Goal: Transaction & Acquisition: Purchase product/service

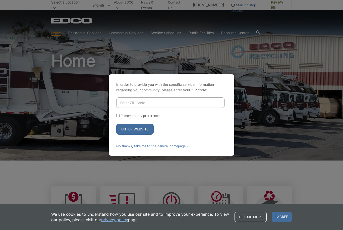
click at [207, 108] on input "Enter ZIP Code" at bounding box center [170, 102] width 108 height 11
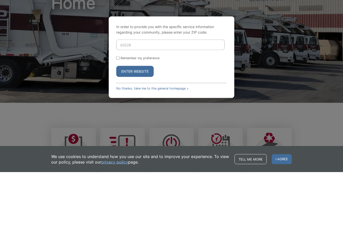
type input "92028"
click at [146, 124] on button "Enter Website" at bounding box center [134, 129] width 37 height 11
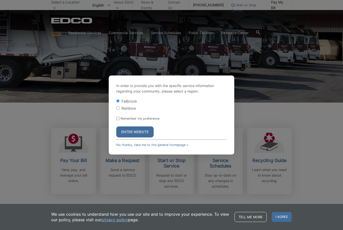
click at [141, 136] on button "Enter Website" at bounding box center [134, 132] width 37 height 11
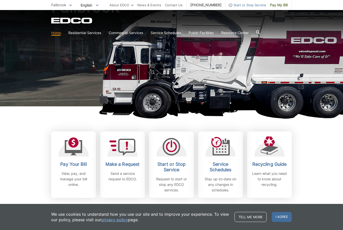
scroll to position [54, 0]
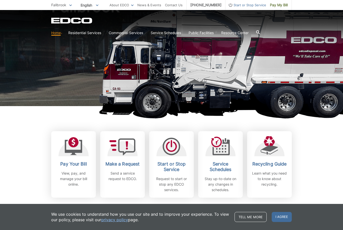
click at [75, 162] on h2 "Pay Your Bill" at bounding box center [73, 164] width 37 height 6
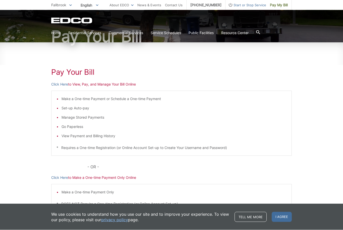
scroll to position [70, 0]
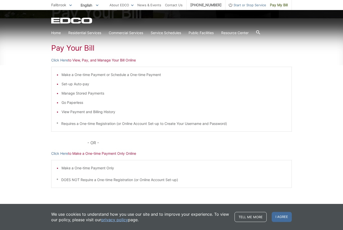
click at [82, 154] on p "Click Here to Make a One-time Payment Only Online" at bounding box center [171, 154] width 241 height 6
click at [86, 154] on p "Click Here to Make a One-time Payment Only Online" at bounding box center [171, 154] width 241 height 6
click at [88, 151] on div "Pay Your Bill Click Here to View, Pay, and Manage Your Bill Online Make a One-t…" at bounding box center [171, 120] width 241 height 202
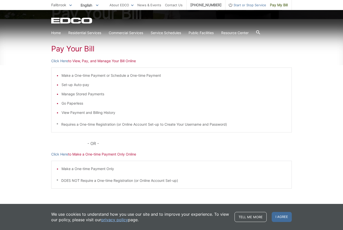
click at [127, 151] on div "Pay Your Bill Click Here to View, Pay, and Manage Your Bill Online Make a One-t…" at bounding box center [171, 120] width 241 height 202
click at [94, 59] on p "Click Here to View, Pay, and Manage Your Bill Online" at bounding box center [171, 61] width 241 height 6
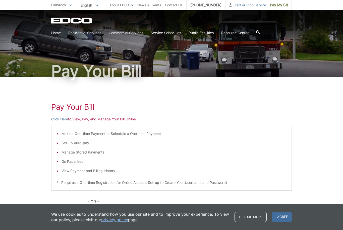
scroll to position [70, 0]
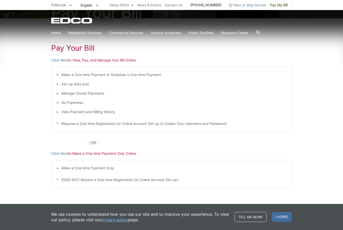
click at [131, 153] on p "Click Here to Make a One-time Payment Only Online" at bounding box center [171, 154] width 241 height 6
click at [121, 154] on p "Click Here to Make a One-time Payment Only Online" at bounding box center [171, 154] width 241 height 6
click at [125, 152] on p "Click Here to Make a One-time Payment Only Online" at bounding box center [171, 154] width 241 height 6
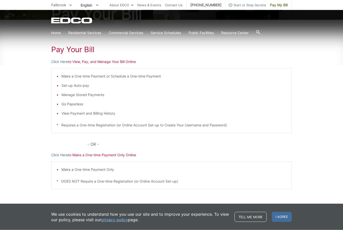
scroll to position [66, 0]
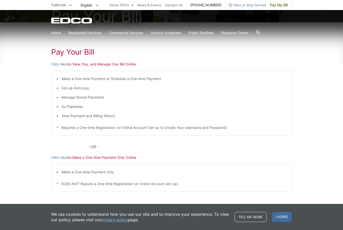
click at [120, 158] on p "Click Here to Make a One-time Payment Only Online" at bounding box center [171, 158] width 241 height 6
click at [125, 158] on p "Click Here to Make a One-time Payment Only Online" at bounding box center [171, 158] width 241 height 6
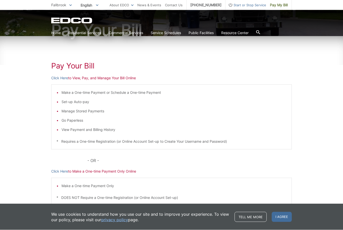
scroll to position [26, 0]
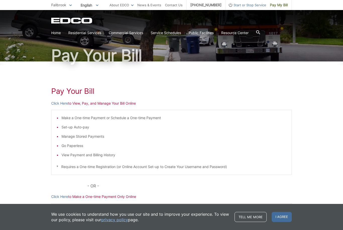
click at [123, 101] on p "Click Here to View, Pay, and Manage Your Bill Online" at bounding box center [171, 104] width 241 height 6
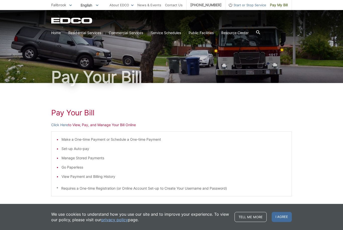
scroll to position [0, 0]
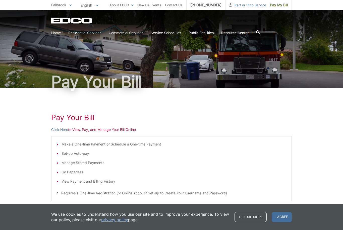
click at [278, 8] on link "Pay My Bill" at bounding box center [279, 5] width 26 height 10
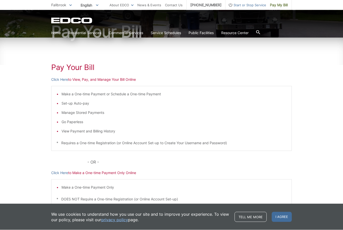
scroll to position [51, 0]
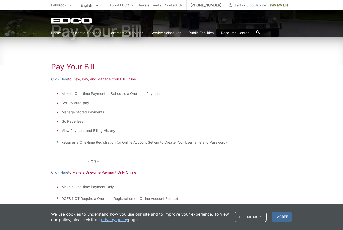
click at [91, 78] on p "Click Here to View, Pay, and Manage Your Bill Online" at bounding box center [171, 79] width 241 height 6
click at [88, 78] on p "Click Here to View, Pay, and Manage Your Bill Online" at bounding box center [171, 79] width 241 height 6
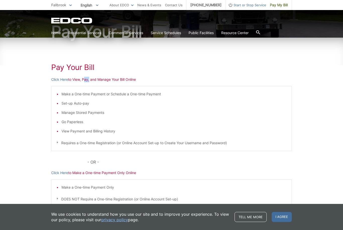
click at [268, 87] on div "Make a One-time Payment or Schedule a One-time Payment Set-up Auto-pay Manage S…" at bounding box center [171, 118] width 241 height 65
click at [101, 82] on div "Pay Your Bill Click Here to View, Pay, and Manage Your Bill Online Make a One-t…" at bounding box center [171, 139] width 241 height 202
click at [81, 173] on p "Click Here to Make a One-time Payment Only Online" at bounding box center [171, 173] width 241 height 6
click at [95, 173] on p "Click Here to Make a One-time Payment Only Online" at bounding box center [171, 173] width 241 height 6
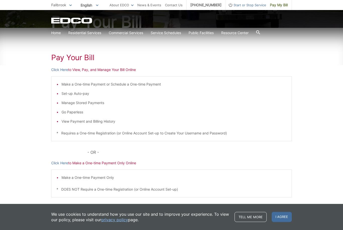
scroll to position [70, 0]
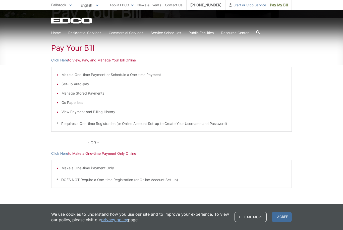
click at [63, 152] on link "Click Here" at bounding box center [59, 154] width 17 height 6
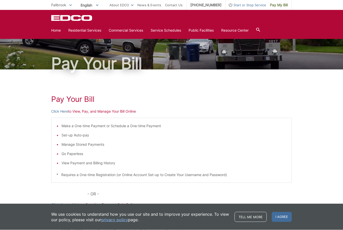
scroll to position [0, 0]
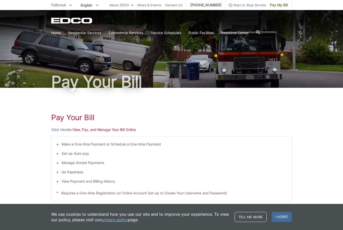
click at [64, 130] on link "Click Here" at bounding box center [59, 130] width 17 height 6
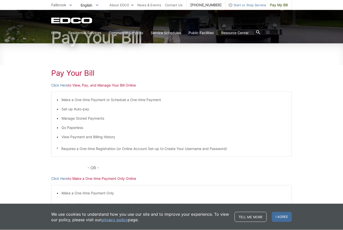
scroll to position [70, 0]
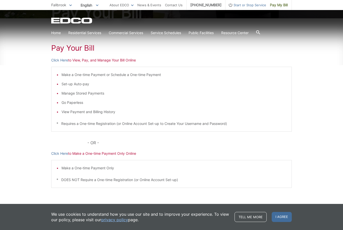
click at [62, 153] on link "Click Here" at bounding box center [59, 154] width 17 height 6
